Goal: Task Accomplishment & Management: Manage account settings

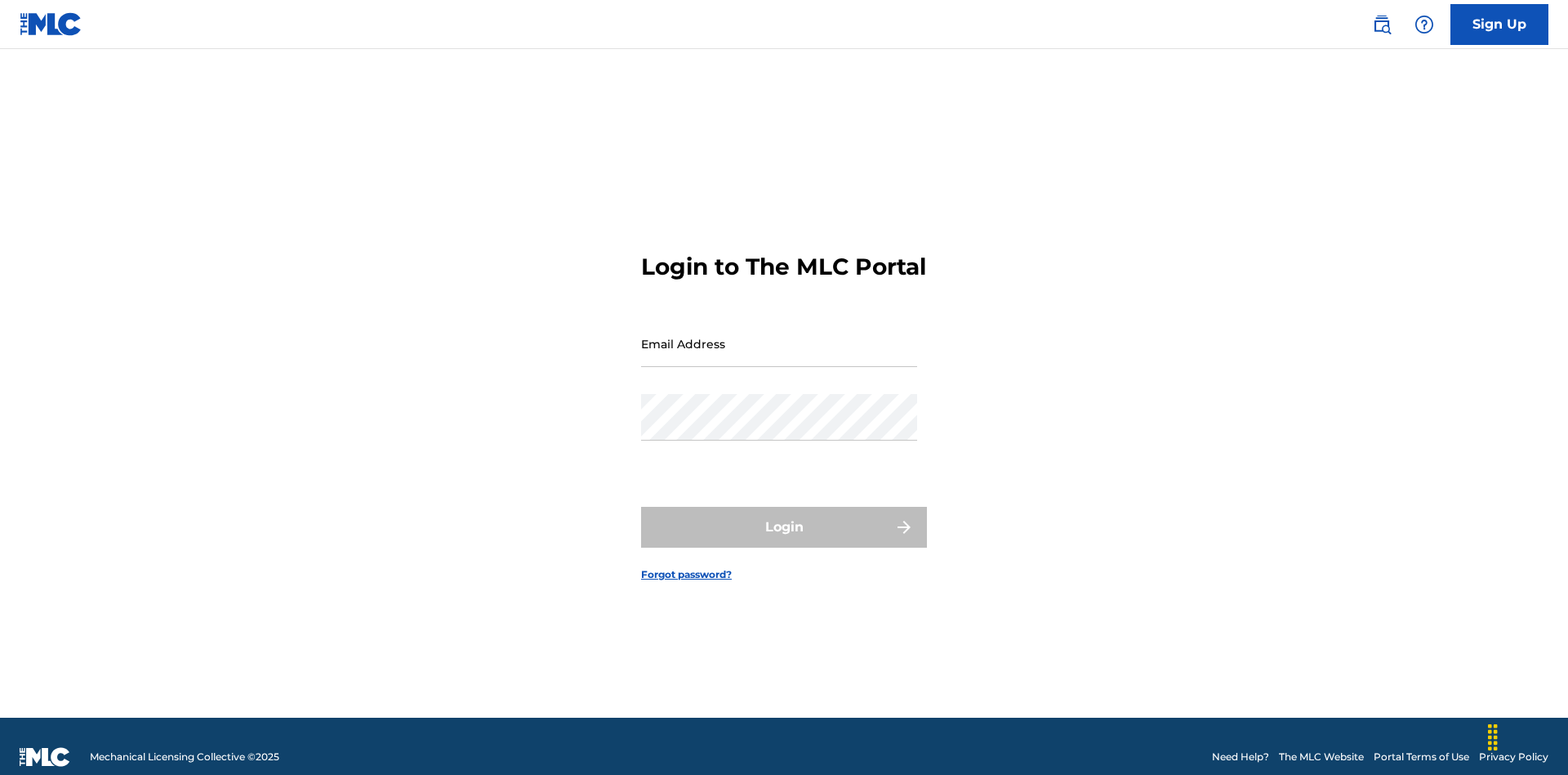
scroll to position [22, 0]
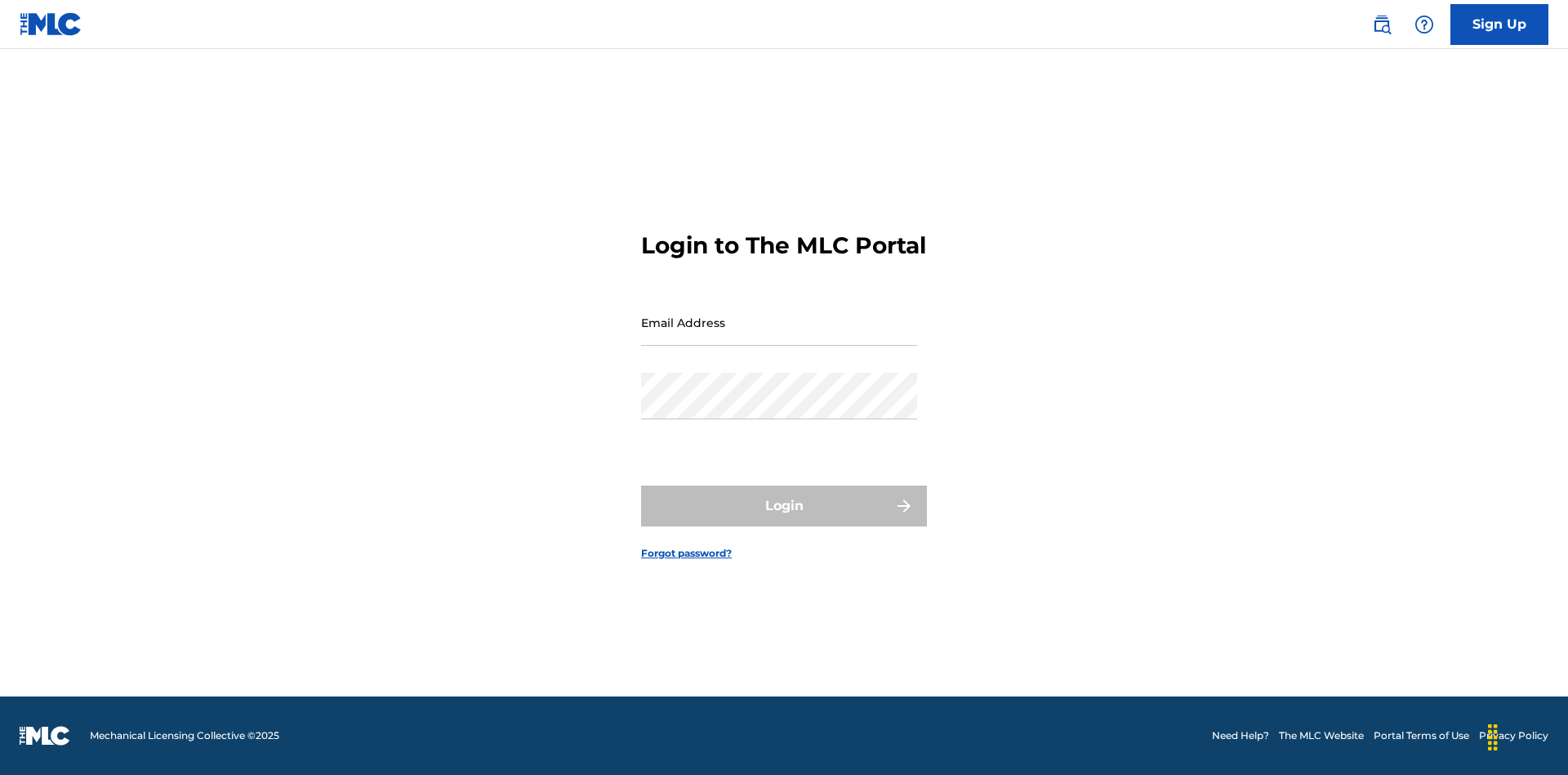
click at [779, 336] on input "Email Address" at bounding box center [779, 322] width 276 height 47
type input "[PERSON_NAME][EMAIL_ADDRESS][DOMAIN_NAME]"
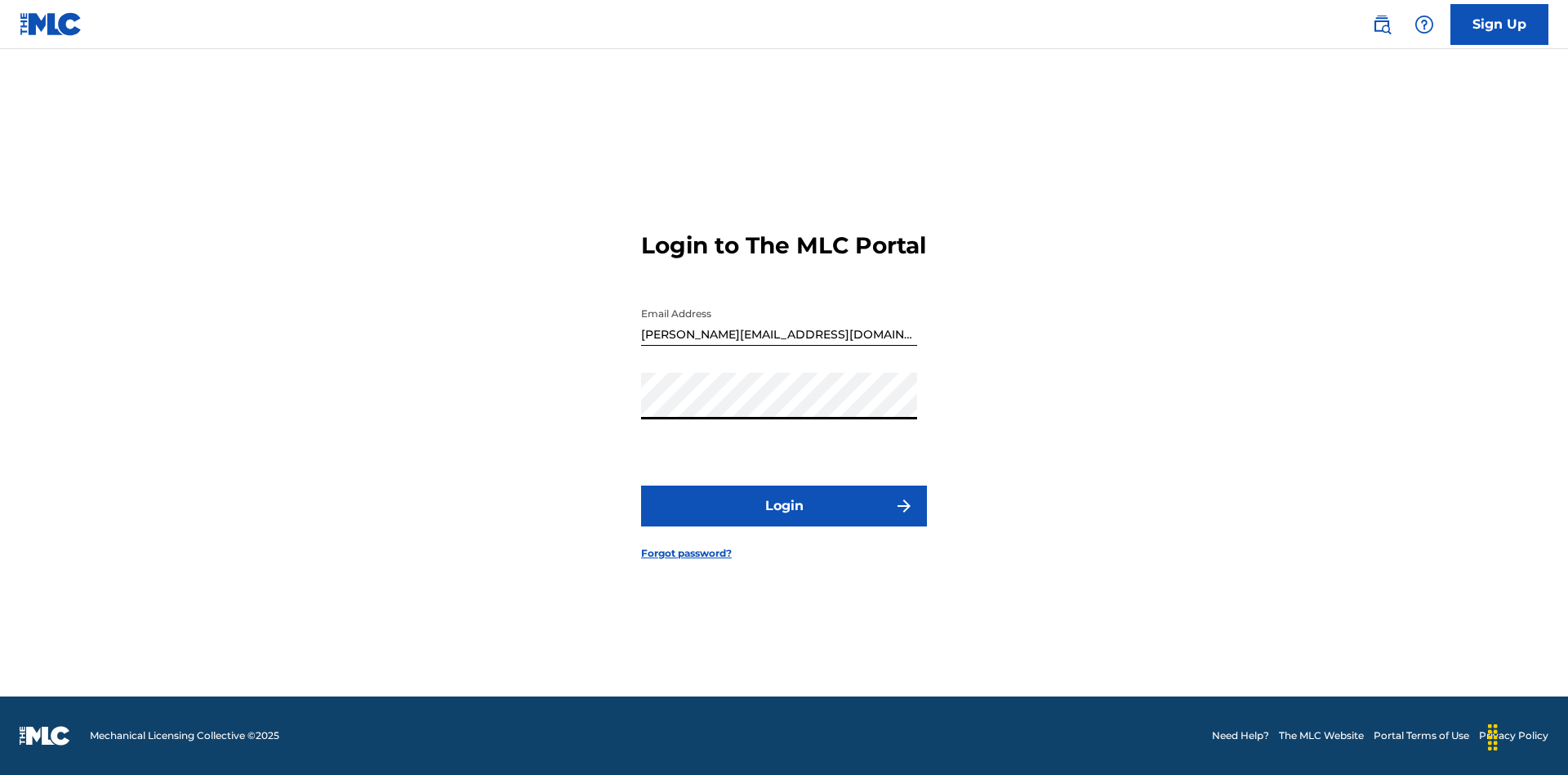
click at [784, 519] on button "Login" at bounding box center [784, 506] width 286 height 41
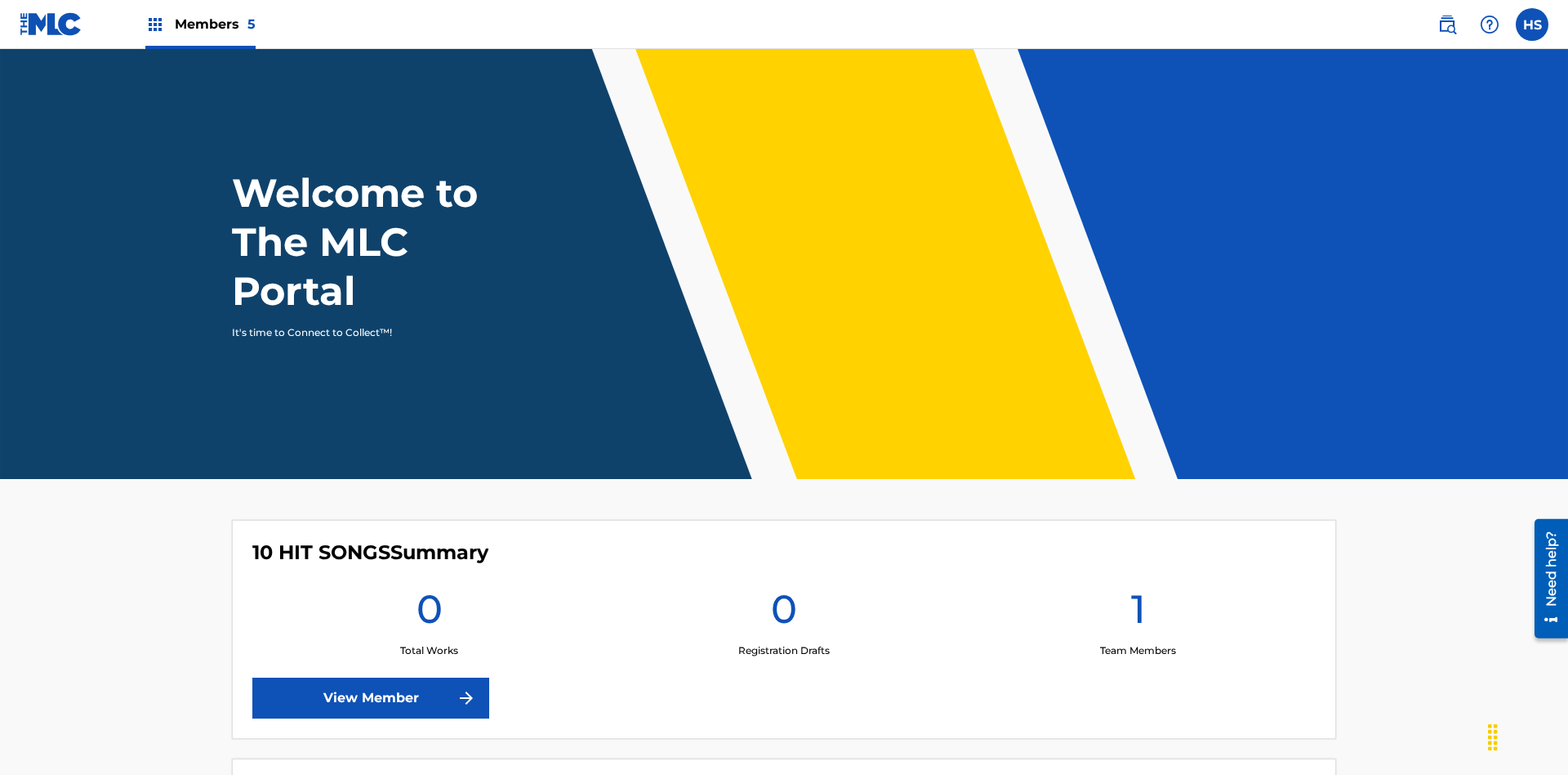
click at [371, 677] on link "View Member" at bounding box center [371, 698] width 237 height 41
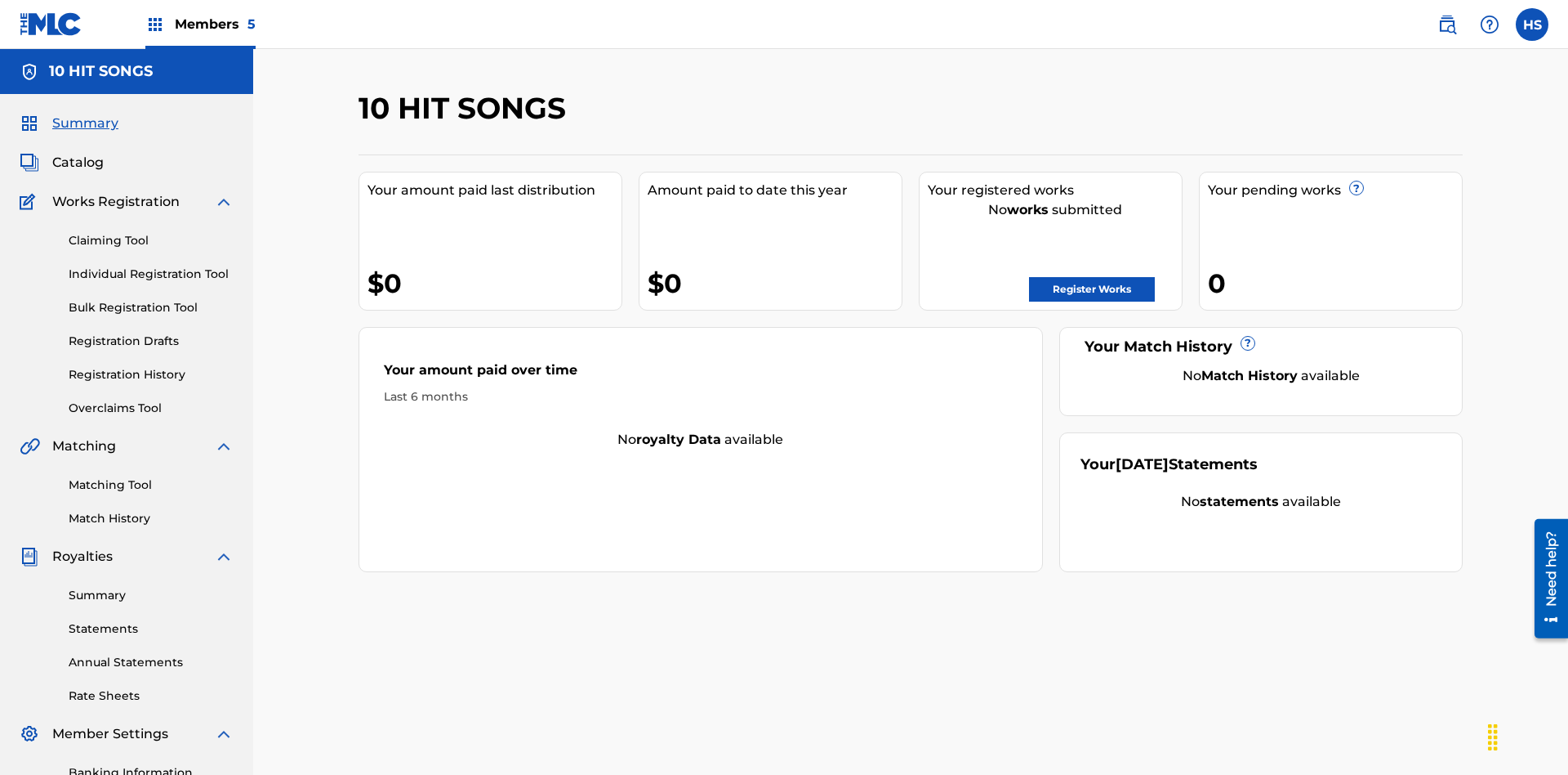
click at [199, 23] on span "Members 5" at bounding box center [215, 24] width 81 height 19
click at [218, 83] on img at bounding box center [219, 82] width 34 height 33
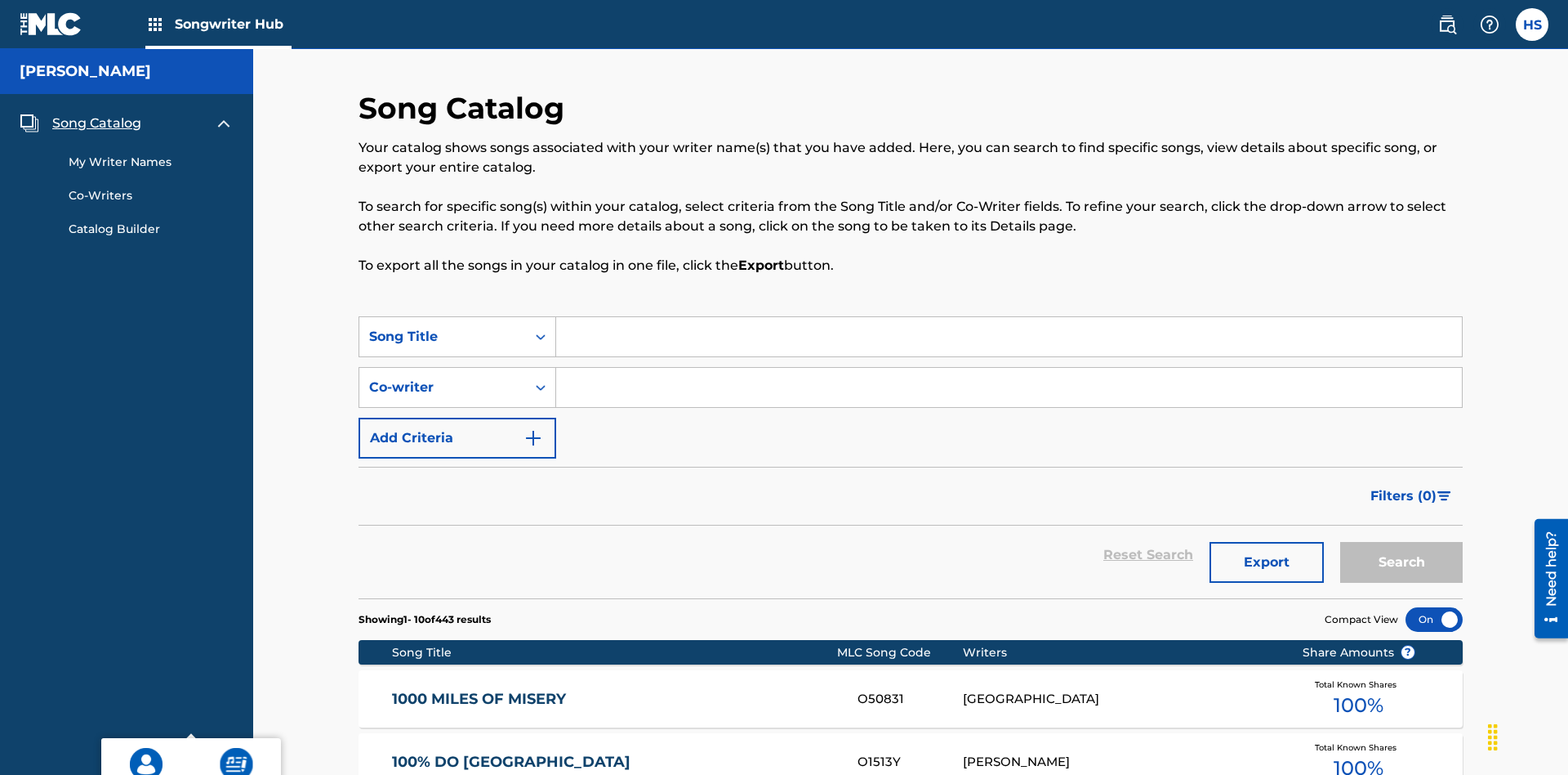
click at [151, 154] on link "My Writer Names" at bounding box center [151, 163] width 165 height 17
